Goal: Register for event/course: Register for event/course

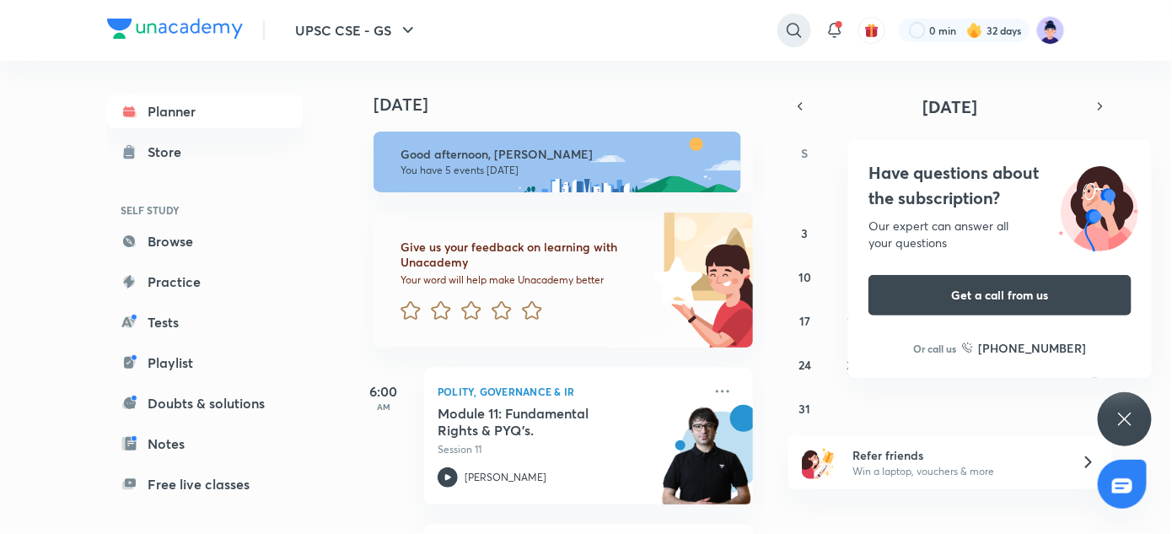
click at [792, 33] on icon at bounding box center [794, 30] width 20 height 20
type input "u"
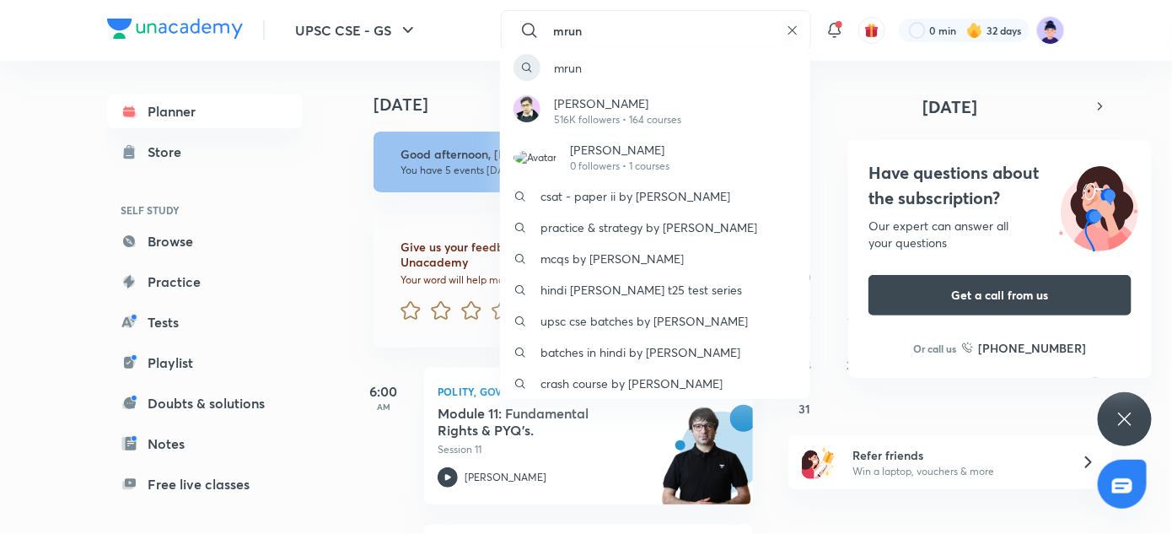
type input "mrun"
click at [674, 120] on p "516K followers • 164 courses" at bounding box center [617, 119] width 127 height 15
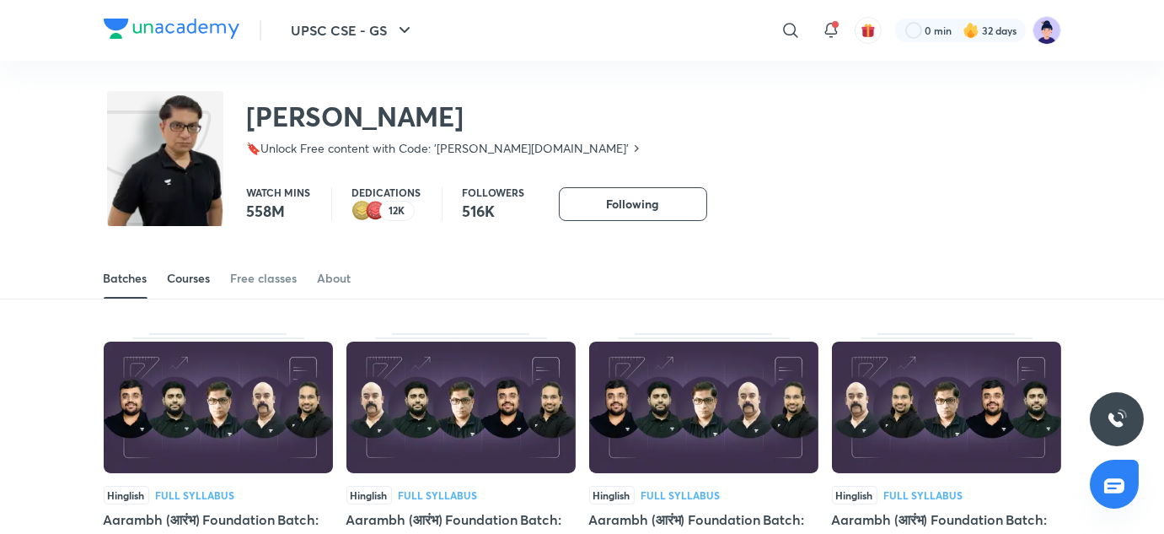
click at [178, 278] on div "Courses" at bounding box center [189, 278] width 43 height 17
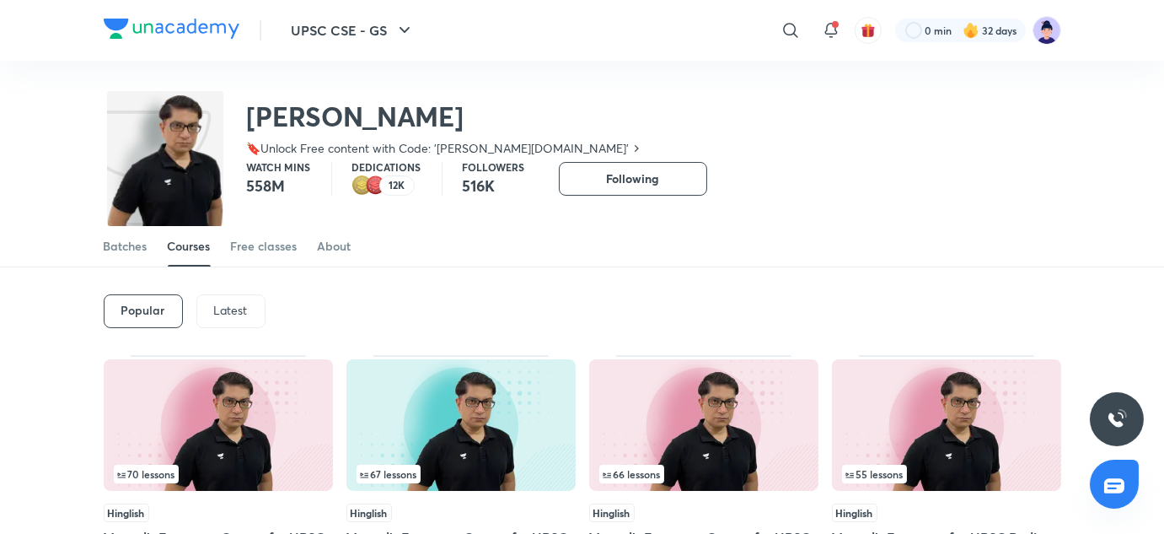
scroll to position [26, 0]
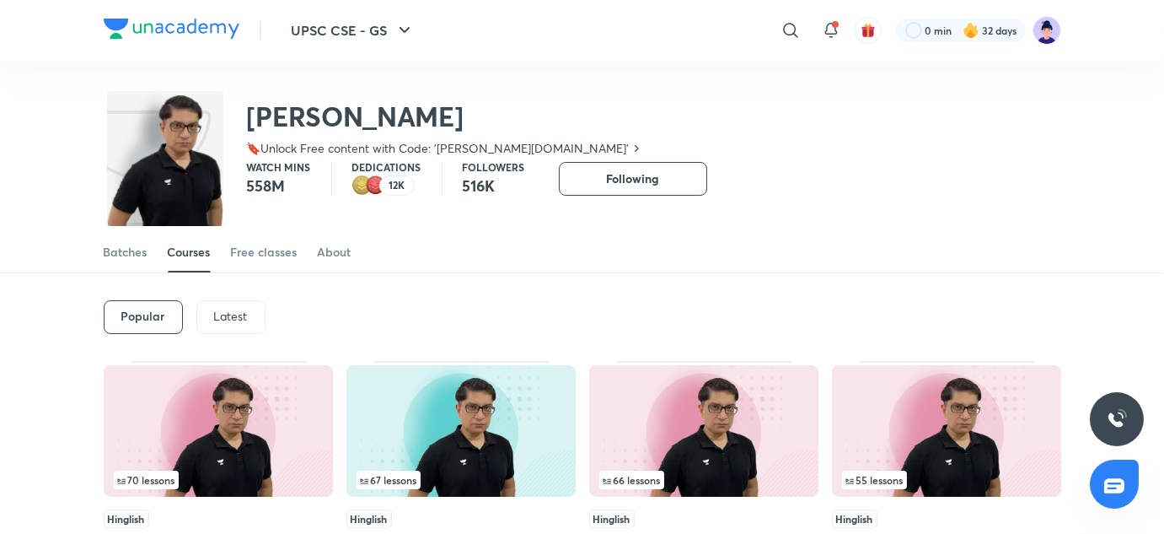
click at [228, 323] on div "Latest" at bounding box center [230, 317] width 69 height 34
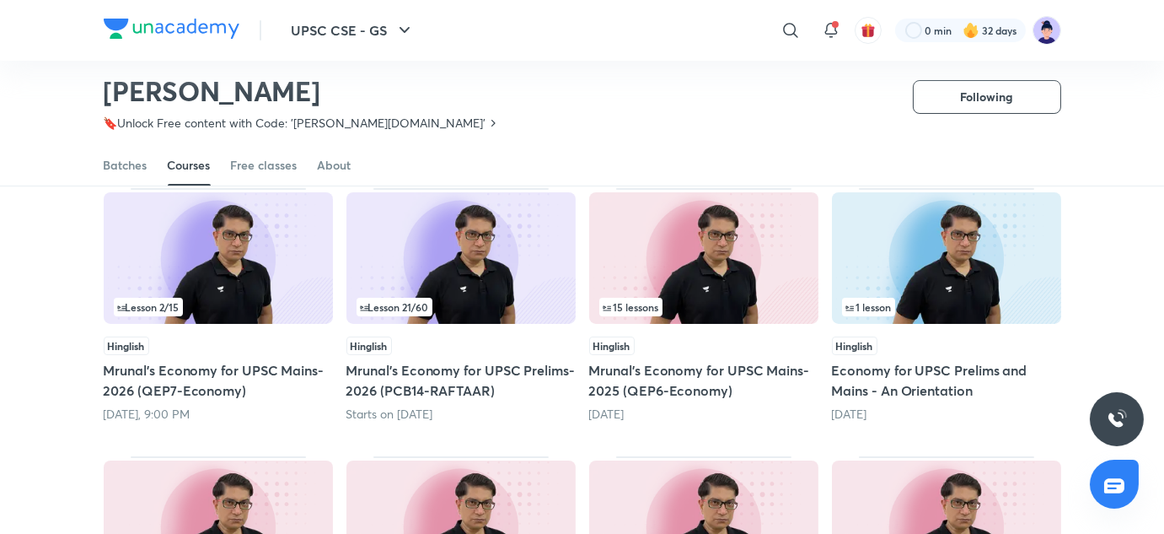
scroll to position [148, 0]
click at [180, 380] on h5 "Mrunal’s Economy for UPSC Mains-2026 (QEP7-Economy)" at bounding box center [218, 380] width 229 height 40
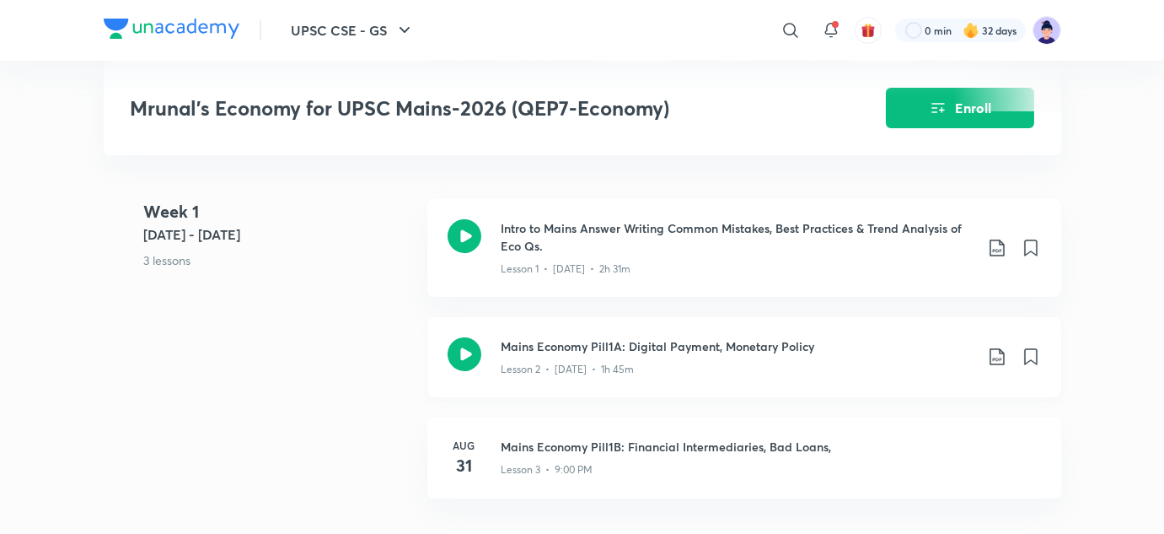
scroll to position [690, 0]
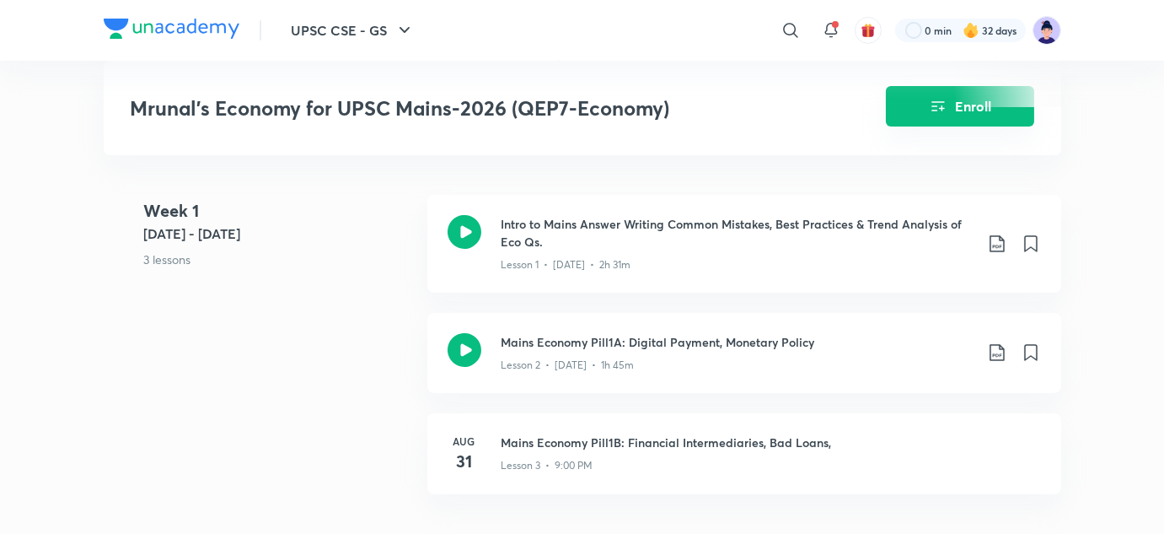
click at [942, 107] on icon "Enroll" at bounding box center [937, 106] width 13 height 10
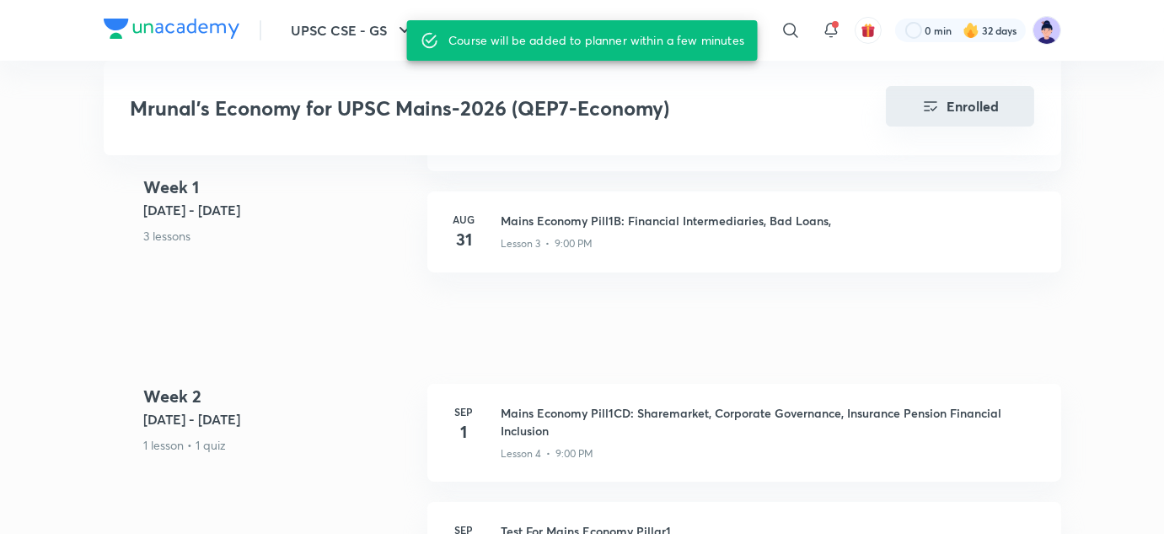
scroll to position [898, 0]
